Goal: Task Accomplishment & Management: Complete application form

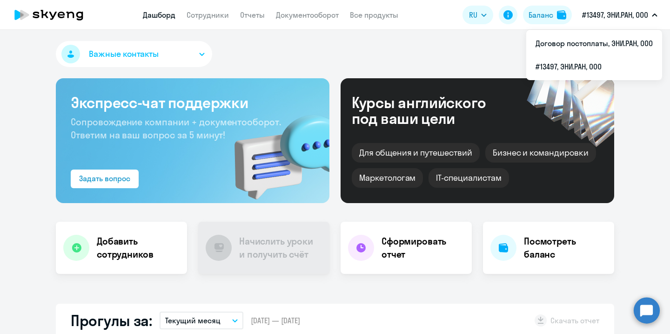
click at [610, 19] on p "#13497, ЭНИ.РАН, ООО" at bounding box center [615, 14] width 66 height 11
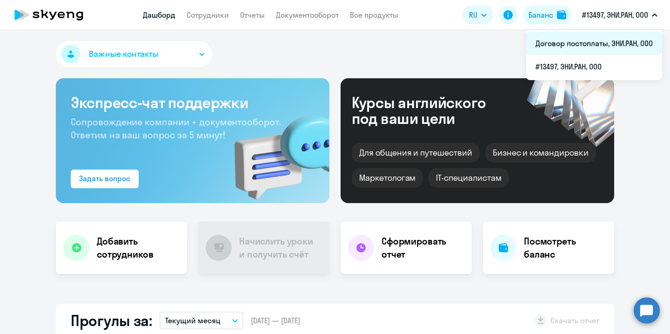
click at [602, 46] on li "Договор постоплаты, ЭНИ.РАН, ООО" at bounding box center [595, 43] width 136 height 23
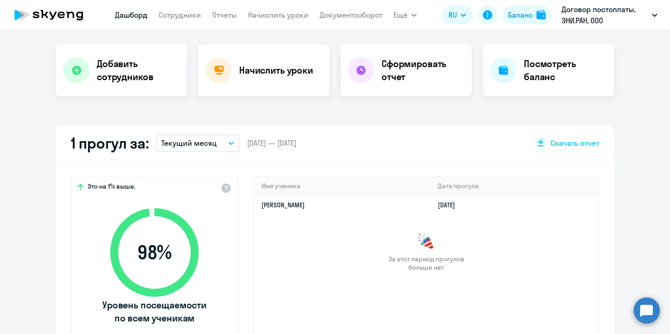
select select "30"
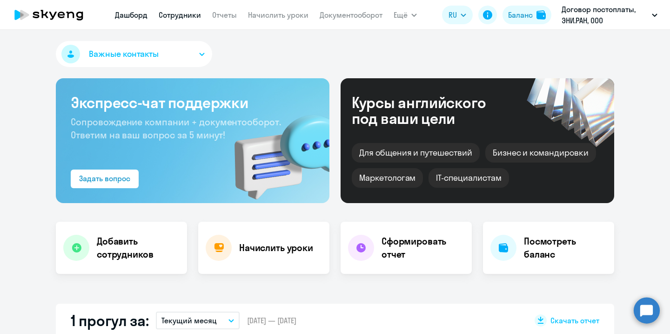
click at [194, 18] on link "Сотрудники" at bounding box center [180, 14] width 42 height 9
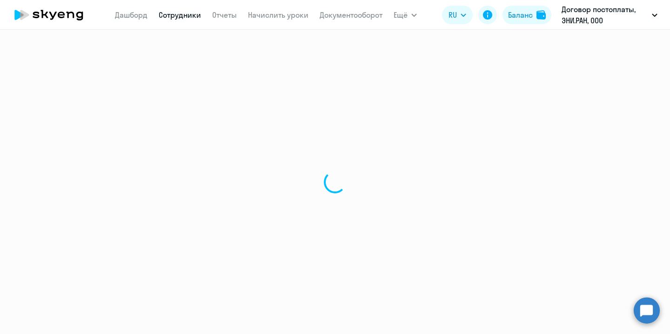
select select "30"
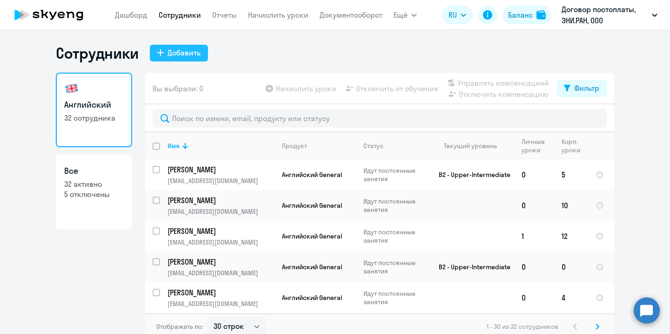
click at [196, 57] on div "Добавить" at bounding box center [184, 52] width 33 height 11
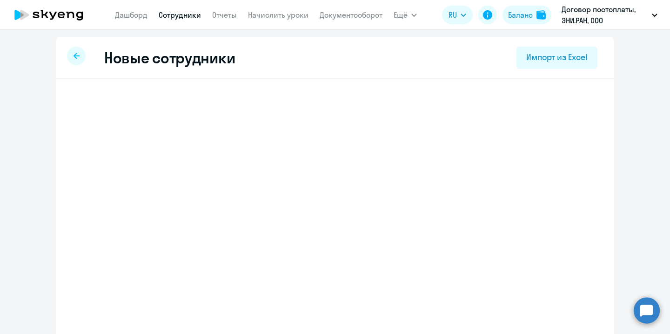
select select "english_adult_not_native_speaker"
select select "4"
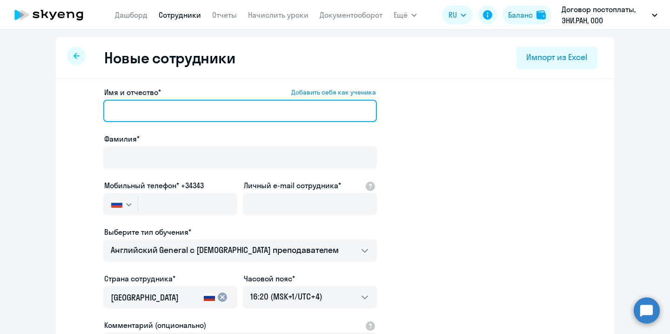
click at [153, 111] on input "Имя и отчество* Добавить себя как ученика" at bounding box center [240, 111] width 274 height 22
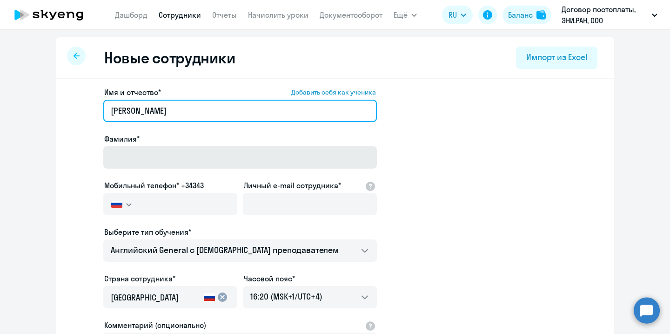
type input "[PERSON_NAME]"
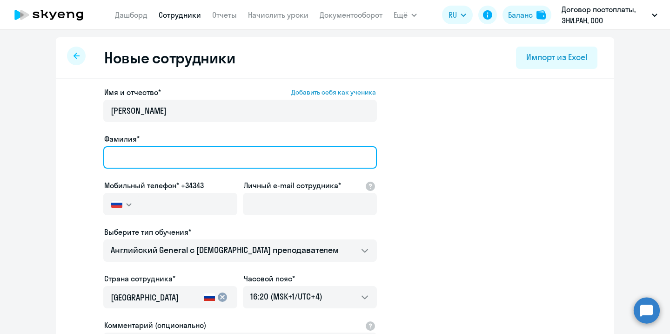
click at [159, 162] on input "Фамилия*" at bounding box center [240, 157] width 274 height 22
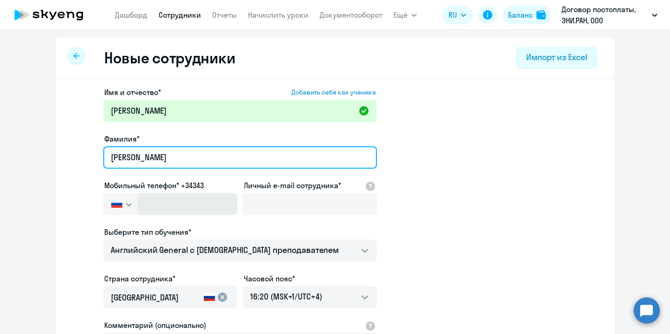
type input "[PERSON_NAME]"
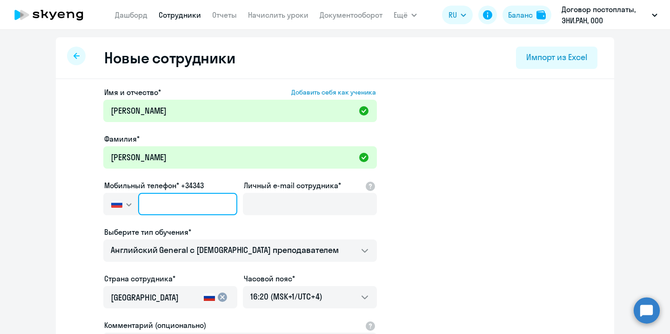
click at [179, 212] on input "text" at bounding box center [187, 204] width 99 height 22
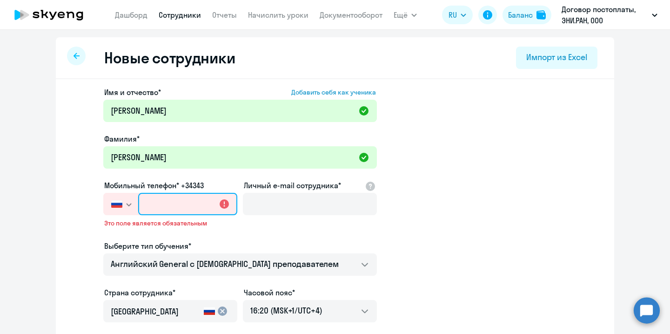
paste input "[PHONE_NUMBER]"
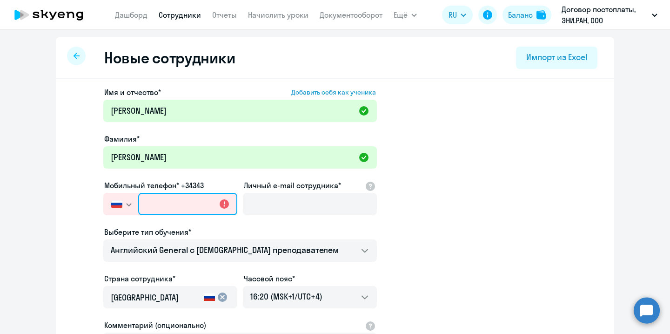
type input "[PHONE_NUMBER]"
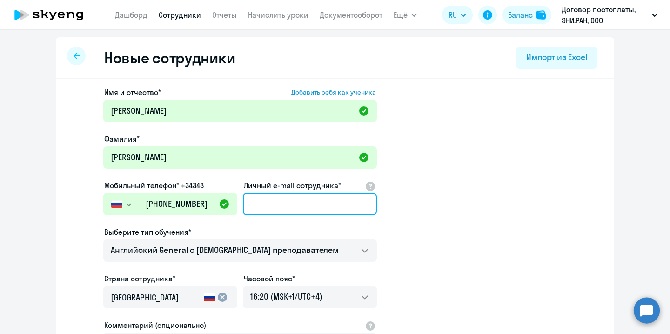
click at [284, 202] on input "Личный e-mail сотрудника*" at bounding box center [310, 204] width 134 height 22
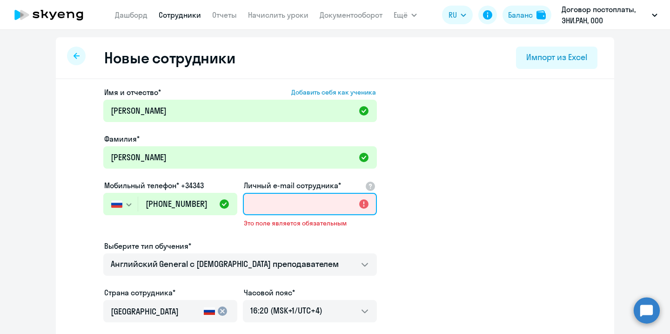
paste input "[EMAIL_ADDRESS][DOMAIN_NAME]"
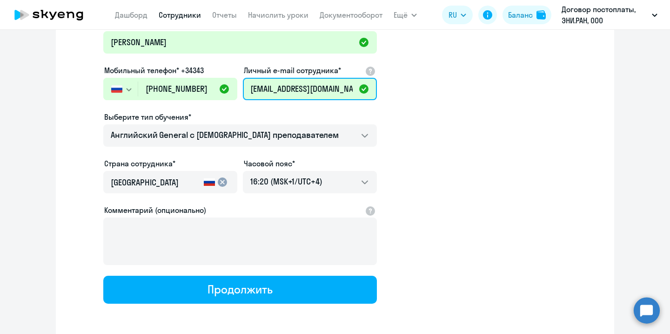
scroll to position [117, 0]
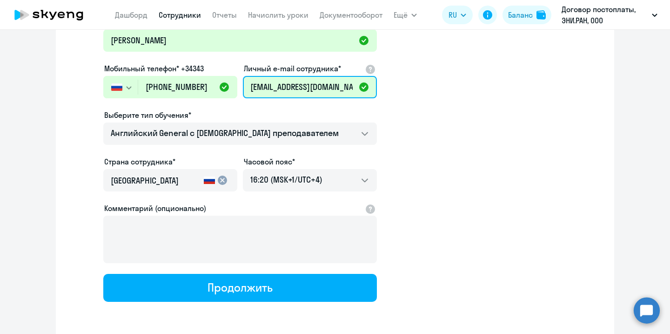
type input "[EMAIL_ADDRESS][DOMAIN_NAME]"
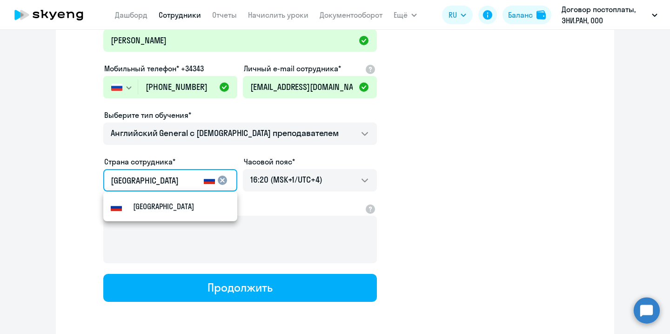
click at [180, 181] on input "[GEOGRAPHIC_DATA]" at bounding box center [155, 181] width 89 height 12
drag, startPoint x: 150, startPoint y: 181, endPoint x: 97, endPoint y: 181, distance: 53.1
click at [97, 181] on app-new-student-form "Имя и отчество* Добавить себя как ученика [PERSON_NAME]* [PERSON_NAME] телефон*…" at bounding box center [335, 136] width 529 height 332
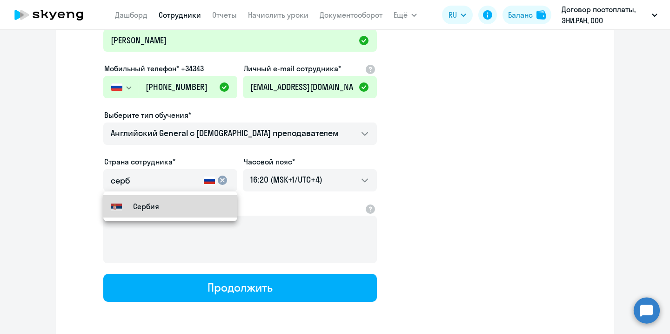
click at [145, 206] on small "Сербия" at bounding box center [146, 206] width 26 height 11
type input "Сербия"
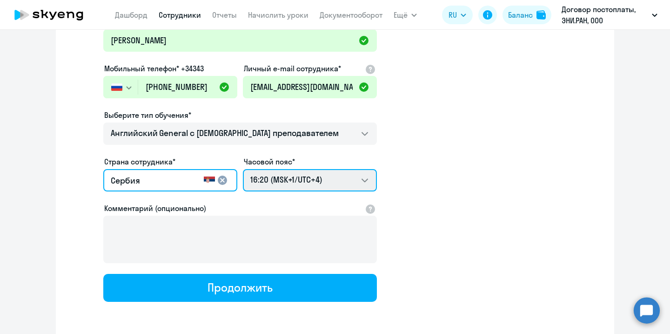
click at [359, 180] on select "01:20 (MSK-14/UTC-11) 02:20 (MSK-13/UTC-10) 03:20 (MSK-12/UTC-9) 04:20 (MSK-11/…" at bounding box center [310, 180] width 134 height 22
select select "2"
click at [243, 169] on select "01:20 (MSK-14/UTC-11) 02:20 (MSK-13/UTC-10) 03:20 (MSK-12/UTC-9) 04:20 (MSK-11/…" at bounding box center [310, 180] width 134 height 22
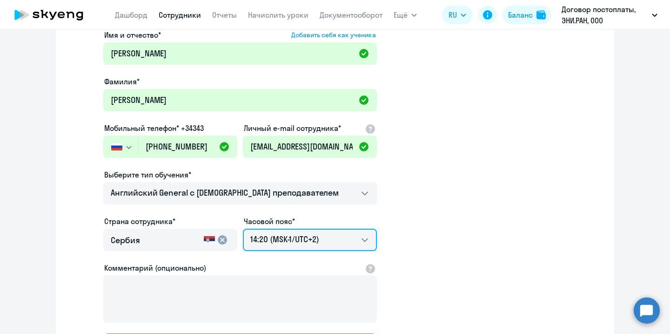
scroll to position [118, 0]
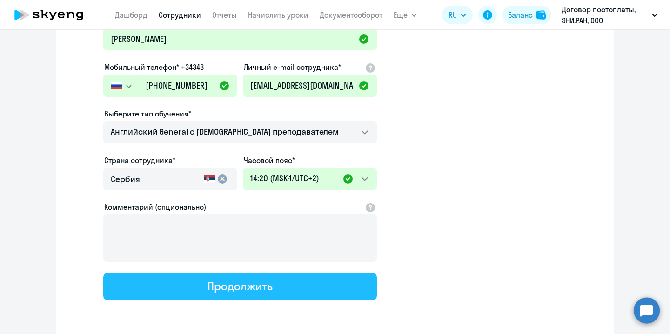
click at [246, 294] on button "Продолжить" at bounding box center [240, 286] width 274 height 28
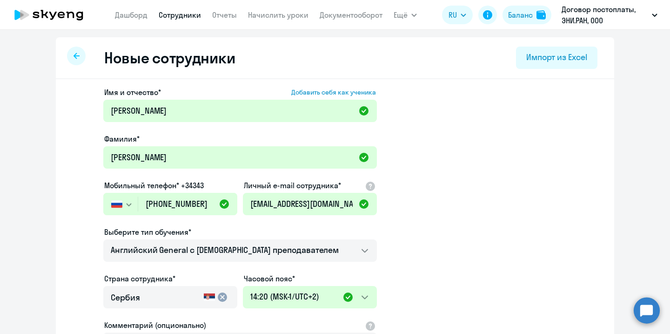
select select "english_adult_not_native_speaker"
select select "2"
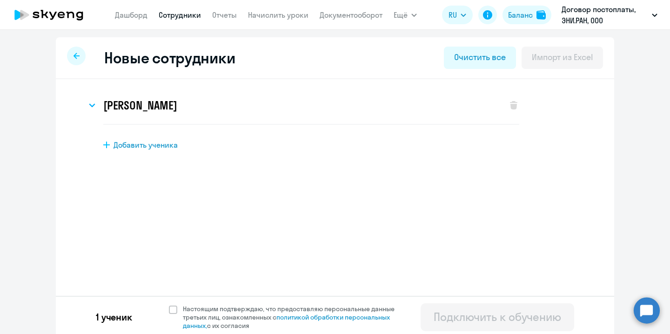
scroll to position [0, 0]
click at [170, 313] on span at bounding box center [173, 309] width 8 height 8
click at [169, 305] on input "Настоящим подтверждаю, что предоставляю персональные данные третьих лиц, ознако…" at bounding box center [169, 304] width 0 height 0
checkbox input "true"
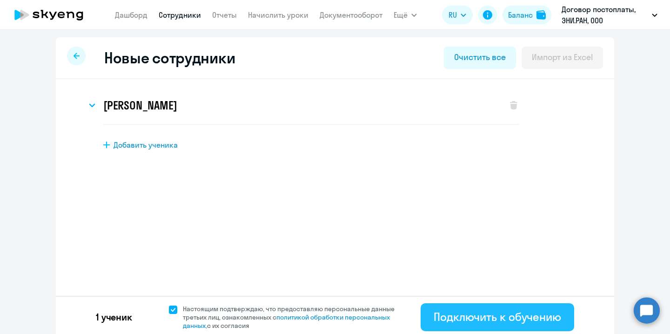
click at [474, 317] on div "Подключить к обучению" at bounding box center [498, 316] width 128 height 15
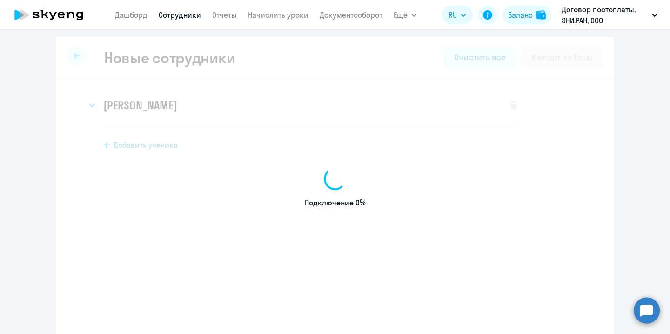
select select "english_adult_not_native_speaker"
select select "4"
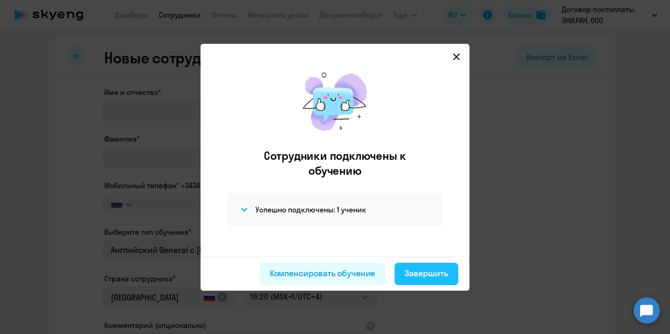
click at [439, 273] on div "Завершить" at bounding box center [426, 273] width 43 height 12
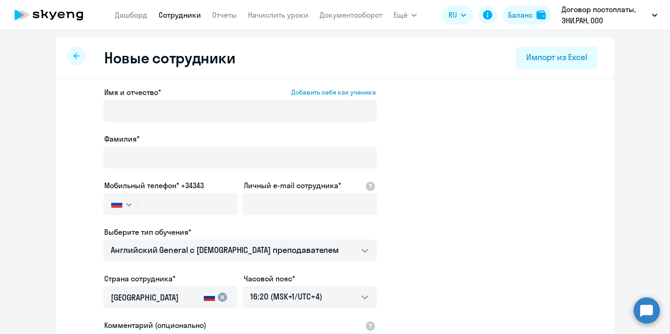
select select "30"
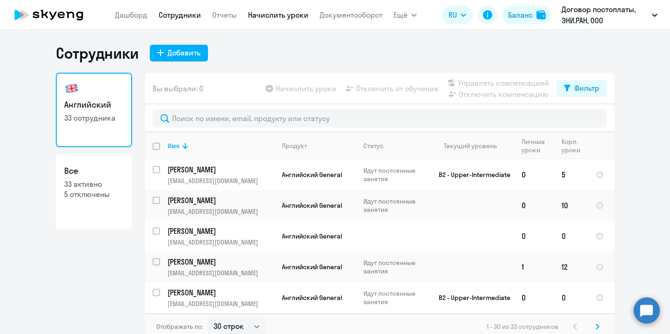
click at [277, 14] on link "Начислить уроки" at bounding box center [278, 14] width 61 height 9
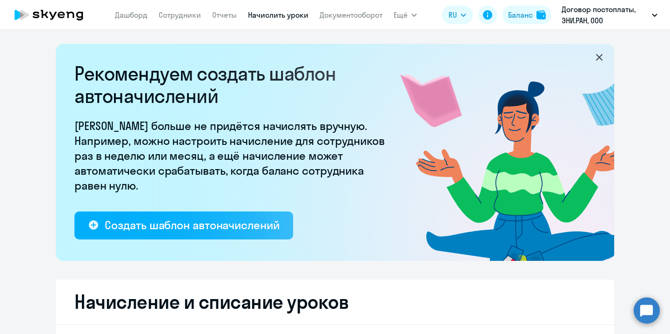
select select "10"
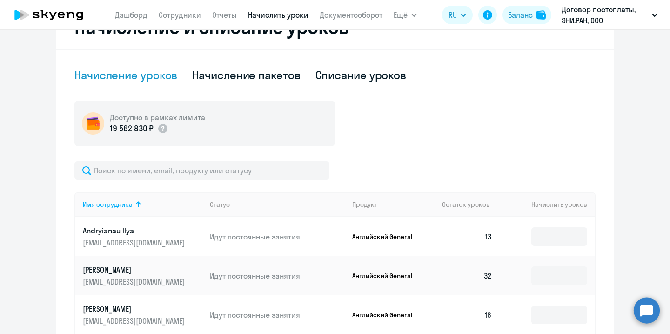
scroll to position [261, 0]
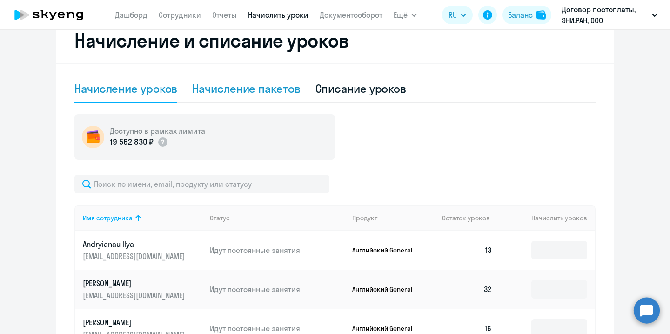
click at [244, 92] on div "Начисление пакетов" at bounding box center [246, 88] width 108 height 15
select select "10"
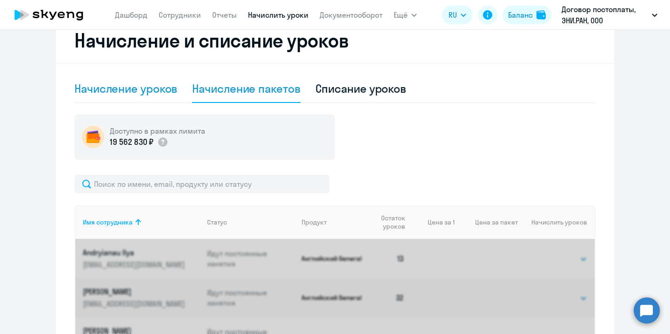
click at [146, 87] on div "Начисление уроков" at bounding box center [125, 88] width 103 height 15
select select "10"
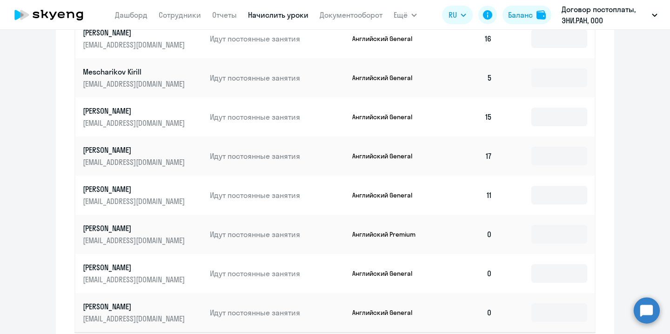
scroll to position [627, 0]
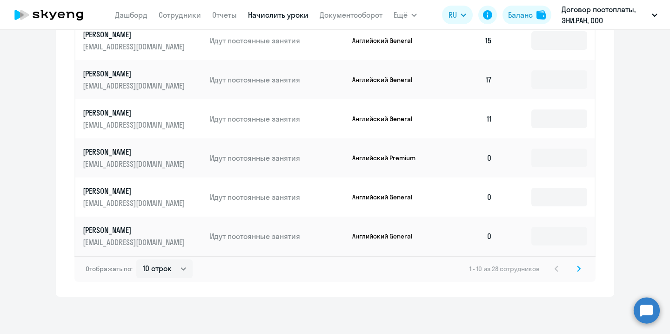
click at [582, 268] on svg-icon at bounding box center [579, 268] width 11 height 11
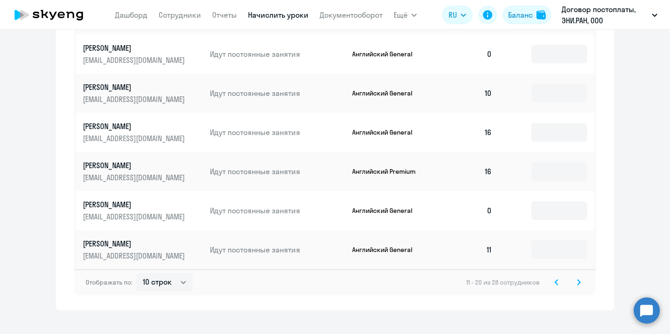
scroll to position [621, 0]
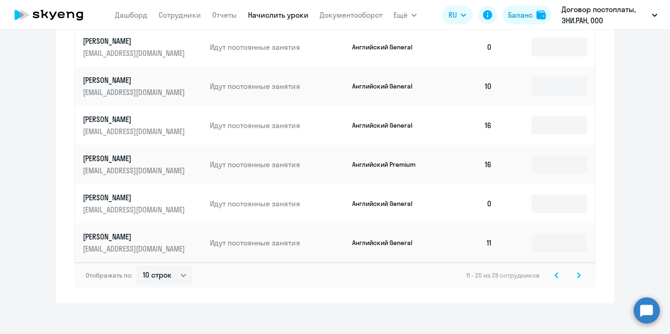
click at [581, 278] on svg-icon at bounding box center [579, 275] width 11 height 11
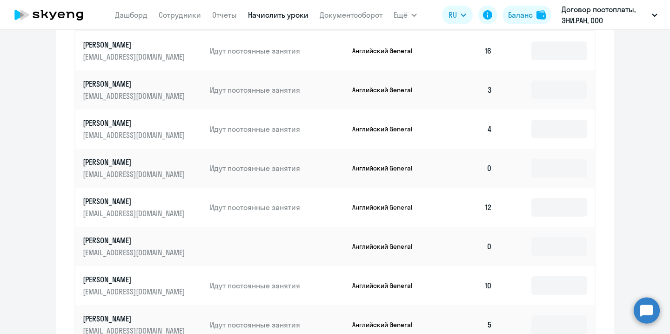
scroll to position [461, 0]
click at [550, 248] on input at bounding box center [560, 246] width 56 height 19
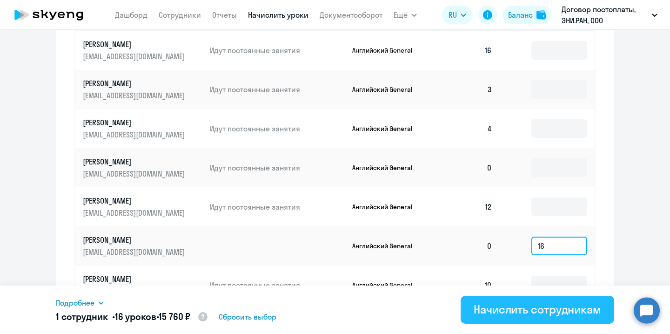
type input "16"
click at [528, 313] on div "Начислить сотрудникам" at bounding box center [538, 309] width 128 height 15
